Goal: Task Accomplishment & Management: Complete application form

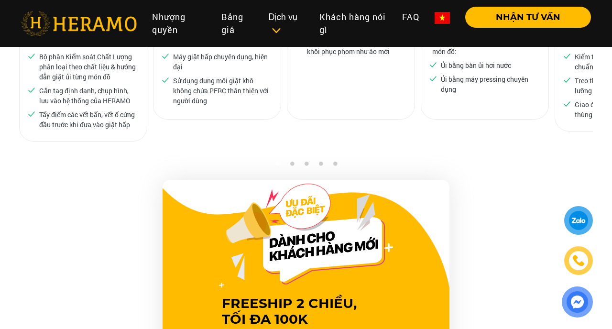
scroll to position [806, 0]
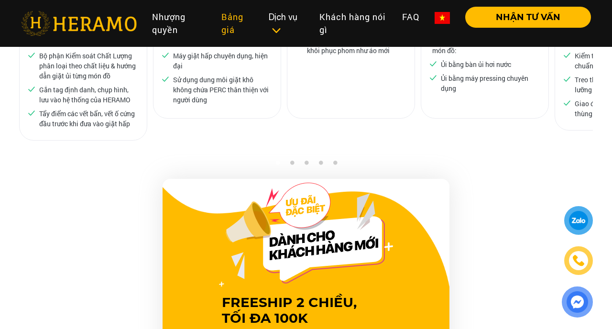
click at [231, 30] on link "Bảng giá" at bounding box center [238, 23] width 48 height 33
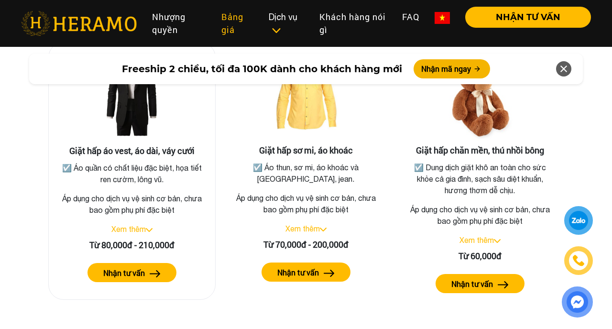
scroll to position [1790, 0]
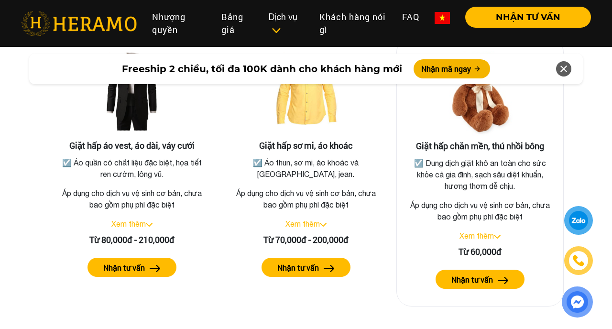
click at [478, 231] on link "Xem thêm" at bounding box center [476, 235] width 34 height 9
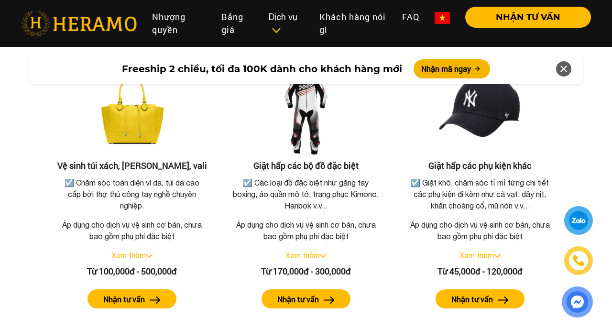
scroll to position [2068, 0]
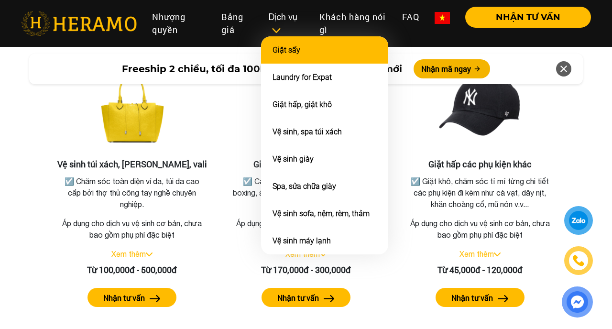
click at [296, 52] on link "Giặt sấy" at bounding box center [286, 49] width 28 height 9
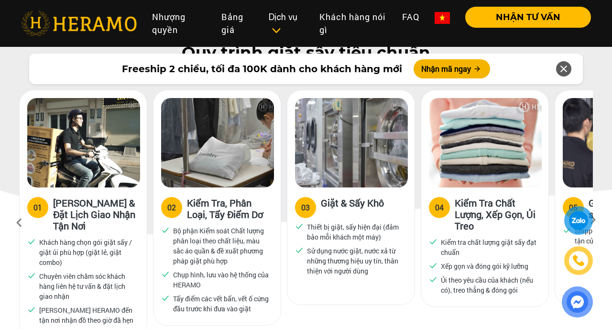
scroll to position [476, 0]
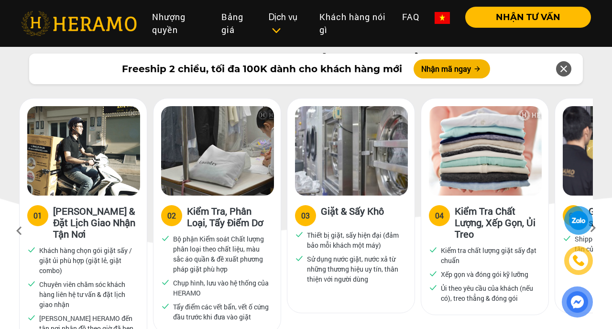
click at [593, 228] on icon at bounding box center [592, 231] width 17 height 6
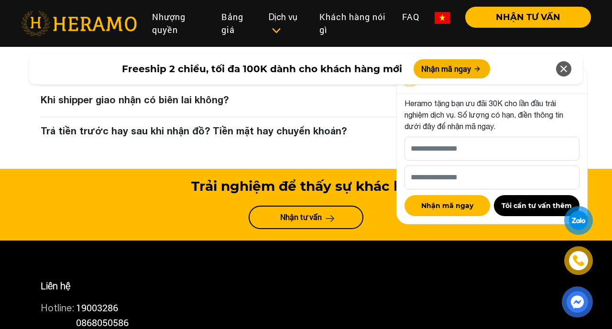
scroll to position [3618, 0]
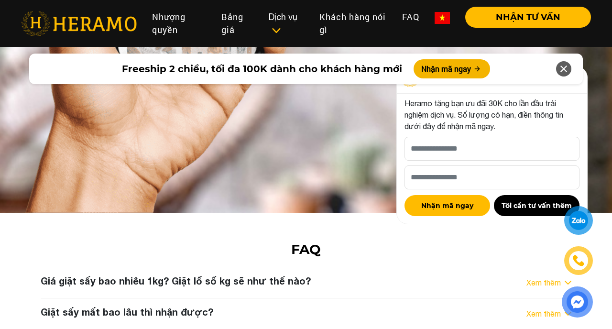
click at [264, 275] on h3 "Giá giặt sấy bao nhiêu 1kg? Giặt lố số kg sẽ như thế nào?" at bounding box center [176, 280] width 270 height 11
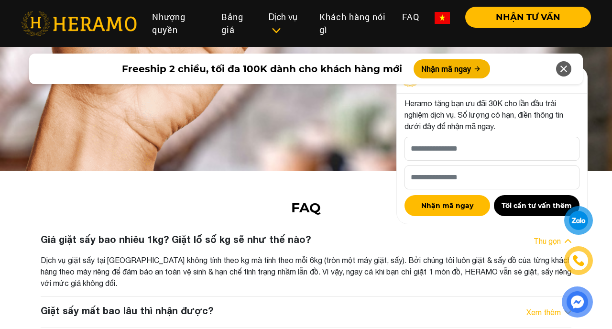
scroll to position [3662, 0]
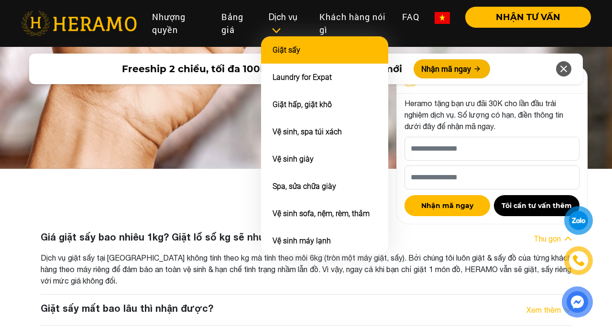
click at [319, 55] on li "Giặt sấy" at bounding box center [324, 49] width 127 height 27
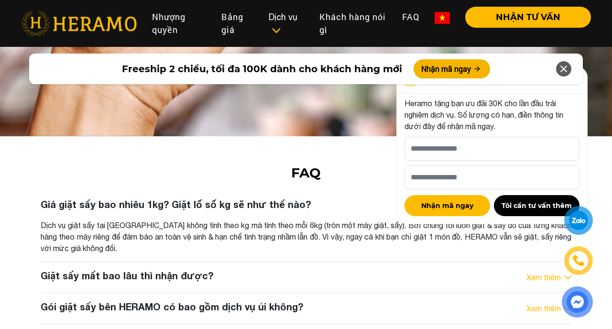
scroll to position [3695, 0]
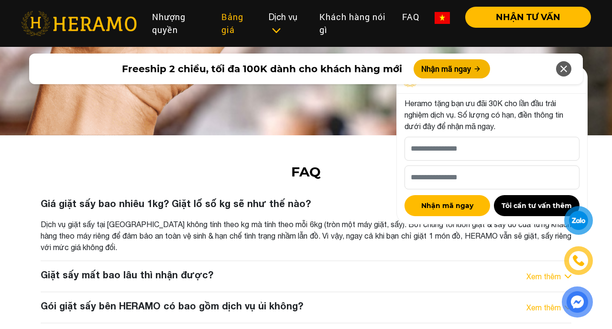
click at [229, 31] on link "Bảng giá" at bounding box center [238, 23] width 48 height 33
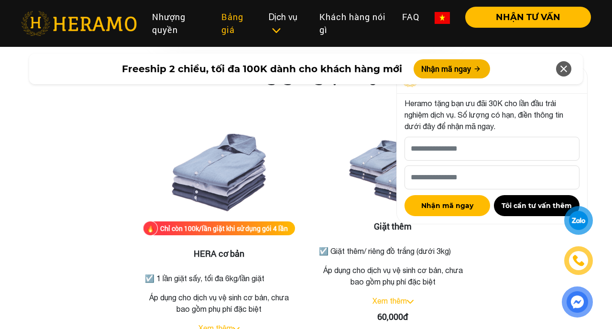
scroll to position [1161, 0]
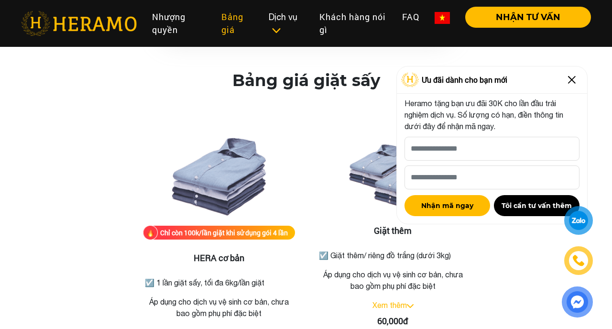
click at [570, 75] on img at bounding box center [571, 79] width 15 height 15
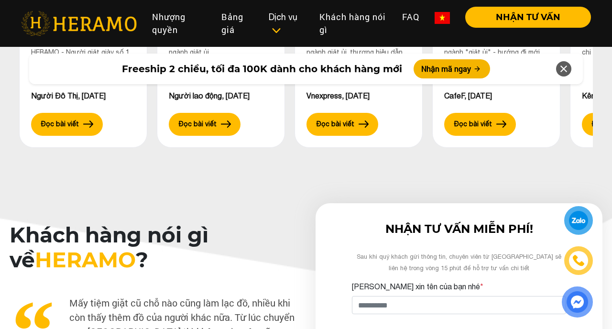
scroll to position [2815, 0]
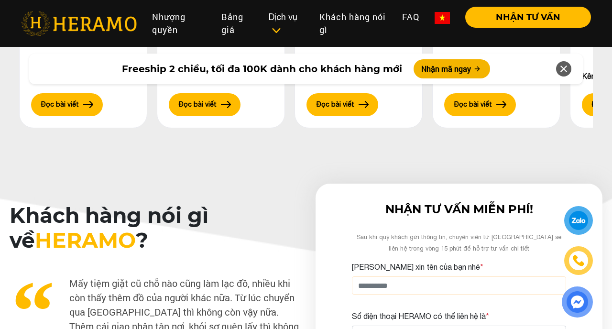
click at [407, 276] on input "[PERSON_NAME] xin tên của bạn nhé *" at bounding box center [459, 285] width 214 height 18
type input "**********"
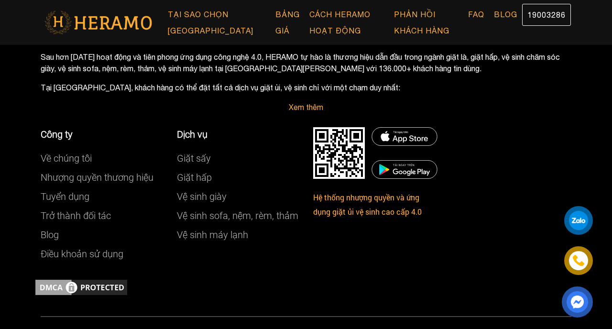
scroll to position [512, 0]
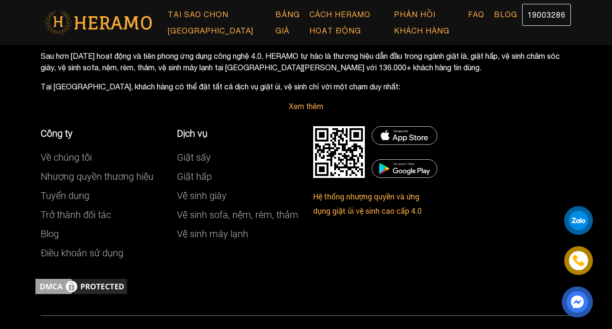
click at [86, 18] on img at bounding box center [98, 22] width 114 height 25
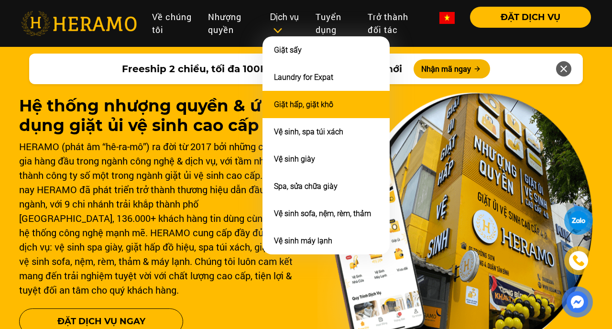
click at [309, 100] on link "Giặt hấp, giặt khô" at bounding box center [303, 104] width 59 height 9
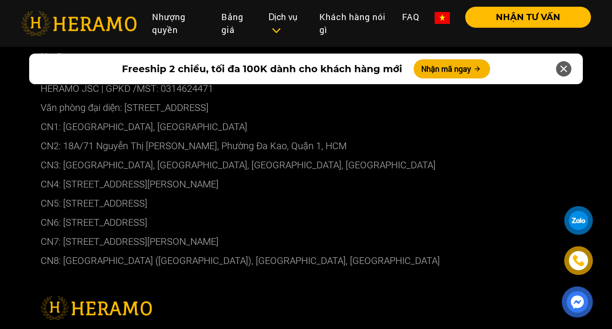
scroll to position [5603, 0]
